Goal: Task Accomplishment & Management: Manage account settings

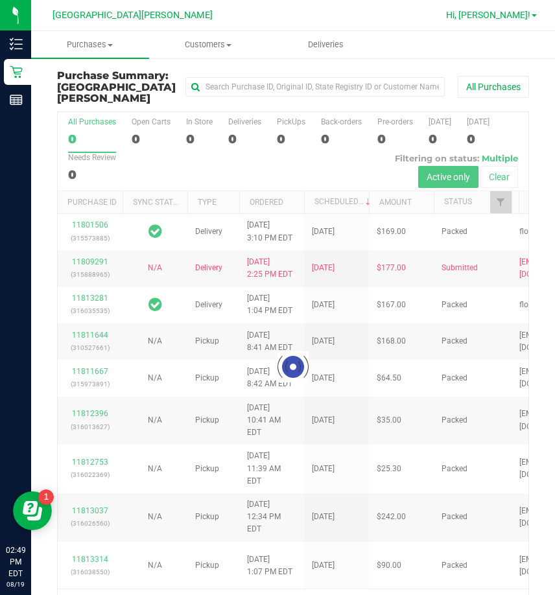
click at [508, 8] on link "Hi, [PERSON_NAME]!" at bounding box center [491, 15] width 101 height 14
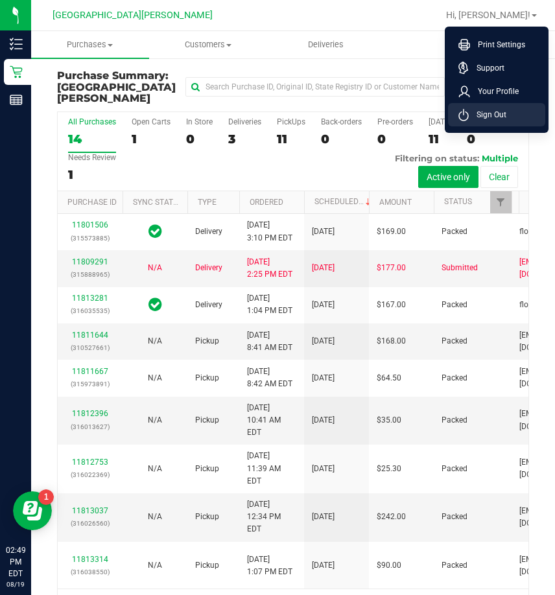
click at [487, 116] on span "Sign Out" at bounding box center [488, 114] width 38 height 13
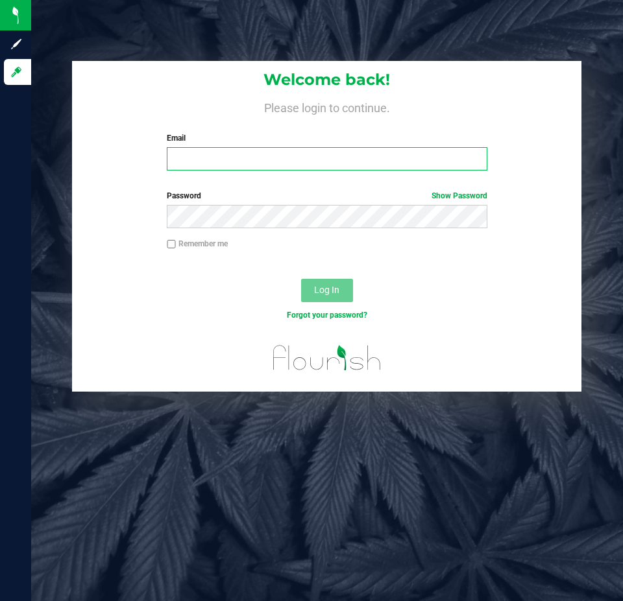
click at [179, 151] on input "Email" at bounding box center [327, 158] width 320 height 23
type input "manderson@liveparallel.com"
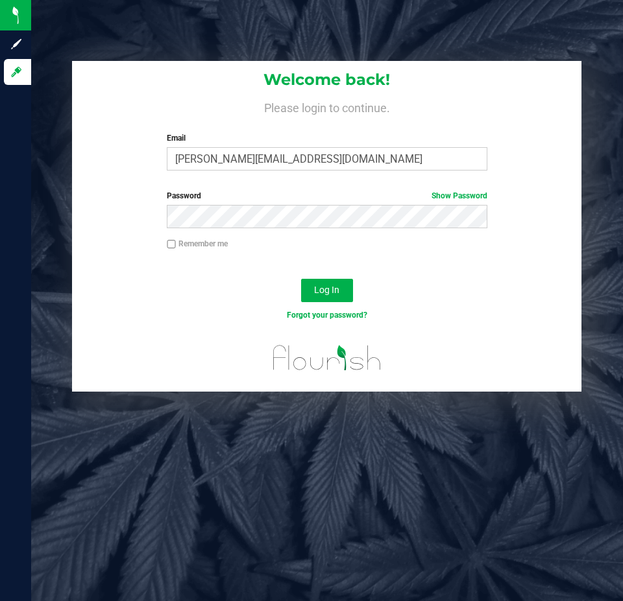
click at [446, 200] on span "Show Password" at bounding box center [459, 196] width 56 height 12
click at [446, 197] on link "Show Password" at bounding box center [459, 195] width 56 height 9
click at [315, 290] on span "Log In" at bounding box center [326, 290] width 25 height 10
